Goal: Find specific page/section: Find specific page/section

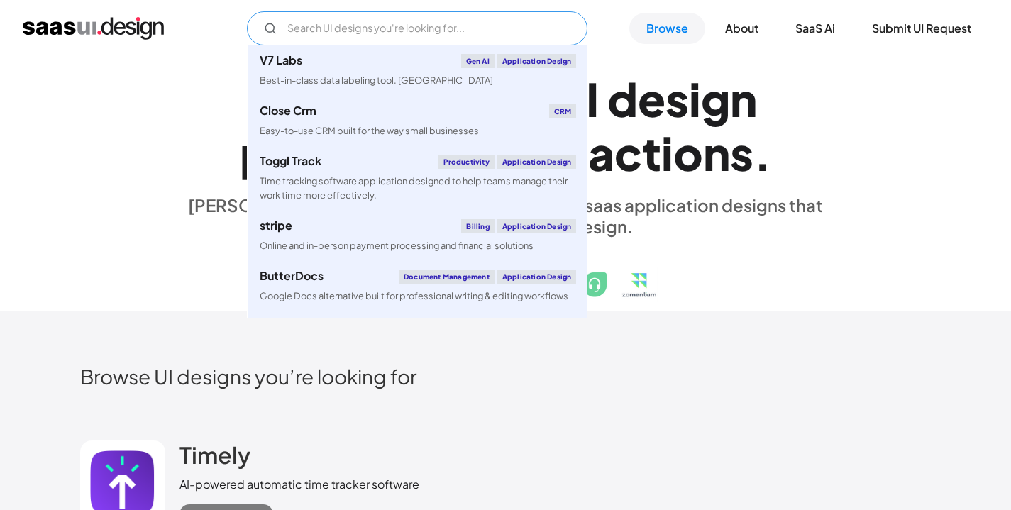
click at [340, 26] on input "Email Form" at bounding box center [417, 28] width 341 height 34
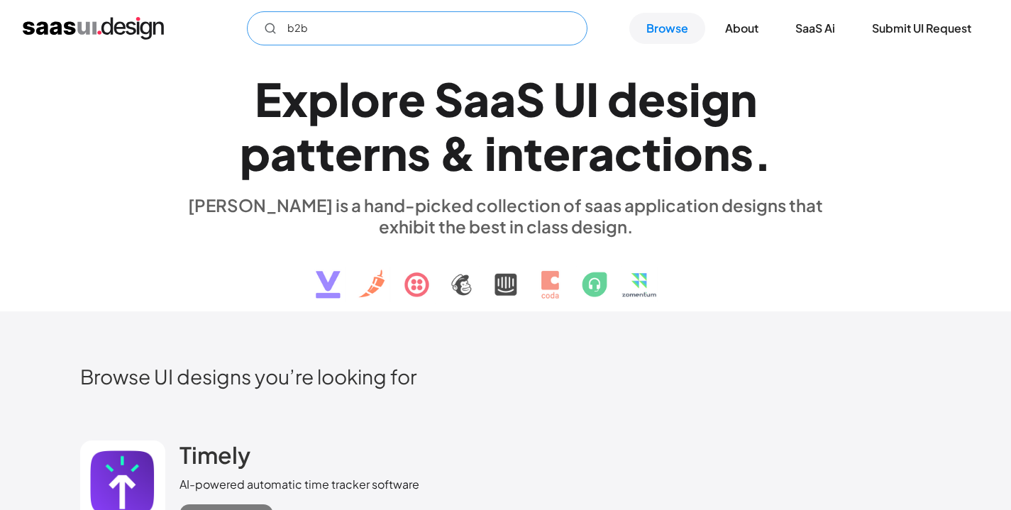
type input "b2b"
click at [239, 244] on div "E x p l o r e S a a S U I d e s i g n p a t t e r n s & i n t e r a c t i o n s…" at bounding box center [506, 184] width 653 height 254
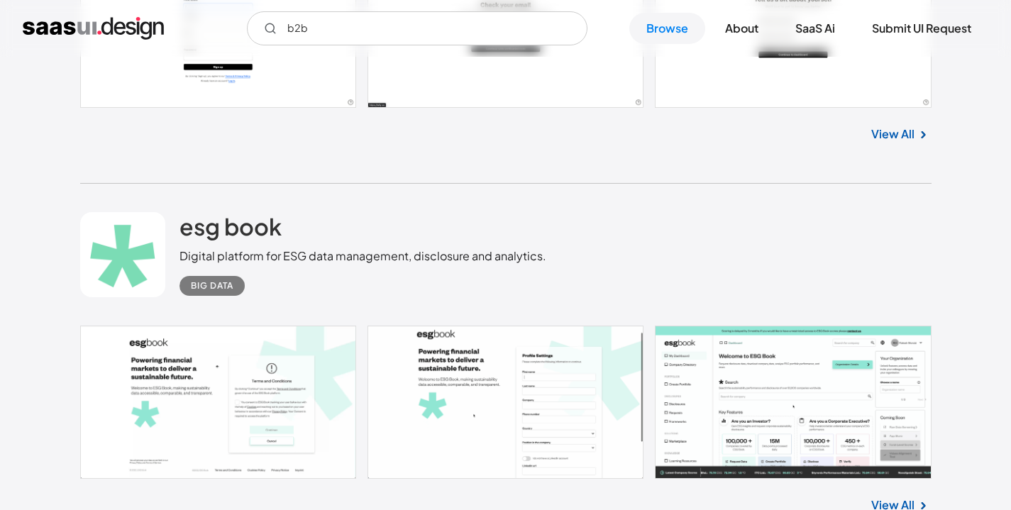
scroll to position [1731, 0]
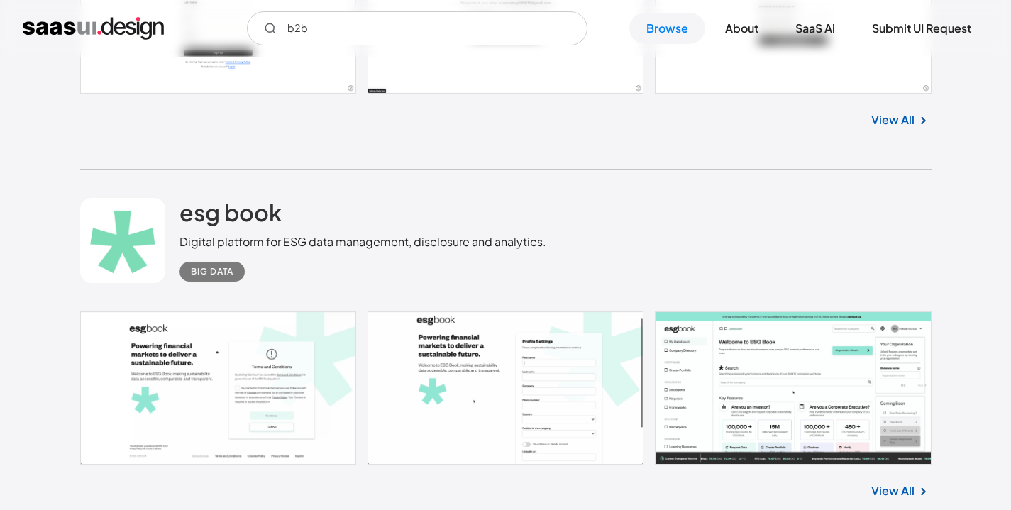
drag, startPoint x: 182, startPoint y: 243, endPoint x: 540, endPoint y: 241, distance: 357.7
click at [544, 241] on div "esg book Digital platform for ESG data management, disclosure and analytics. Bi…" at bounding box center [506, 241] width 852 height 142
click at [211, 211] on h2 "esg book" at bounding box center [231, 212] width 102 height 28
click at [690, 213] on div "esg book Digital platform for ESG data management, disclosure and analytics. Bi…" at bounding box center [506, 241] width 852 height 142
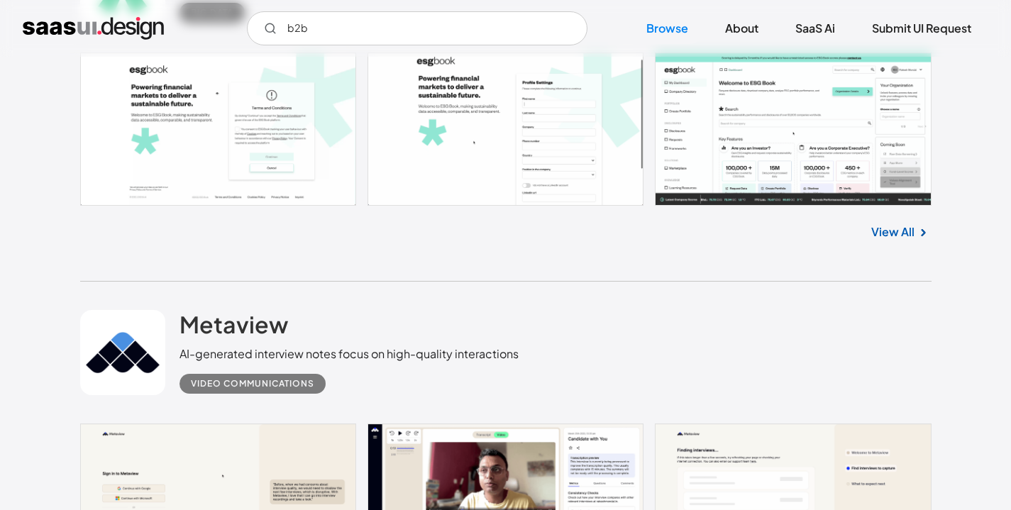
scroll to position [2009, 0]
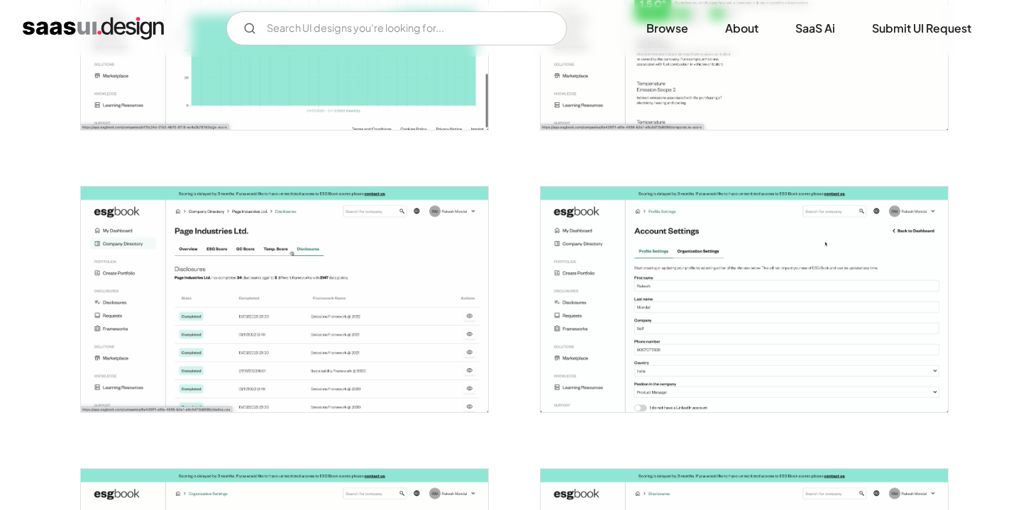
scroll to position [1270, 0]
